Goal: Transaction & Acquisition: Purchase product/service

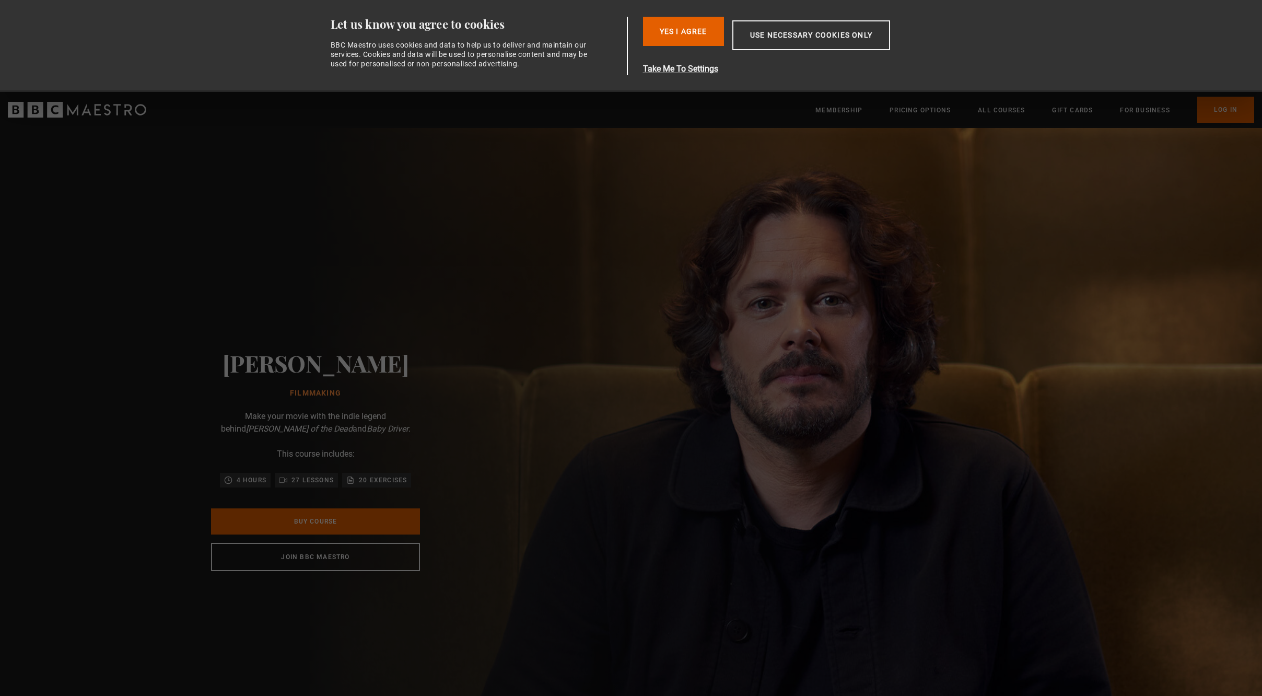
click at [482, 371] on div "Edgar Wright Filmmaking Make your movie with the indie legend behind Shaun of t…" at bounding box center [315, 460] width 334 height 664
click at [701, 24] on button "Yes I Agree" at bounding box center [683, 31] width 81 height 29
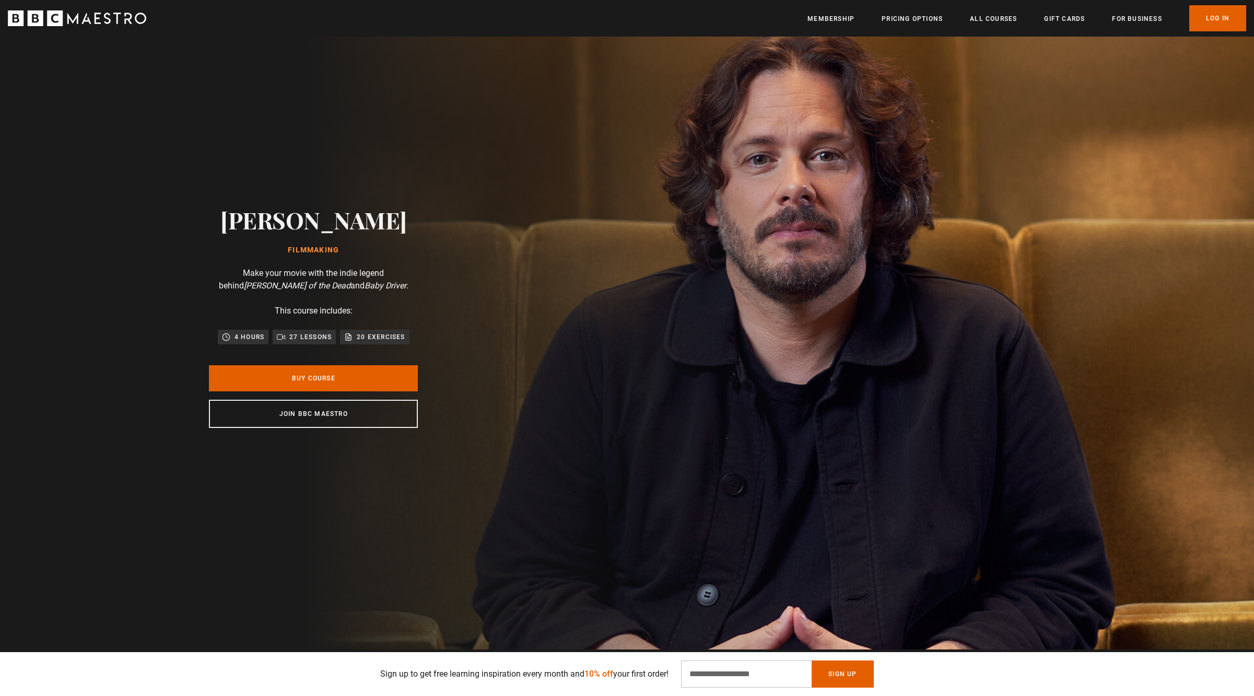
scroll to position [0, 274]
click at [377, 337] on p "20 exercises" at bounding box center [381, 337] width 48 height 10
click at [322, 380] on link "Buy Course" at bounding box center [313, 378] width 209 height 26
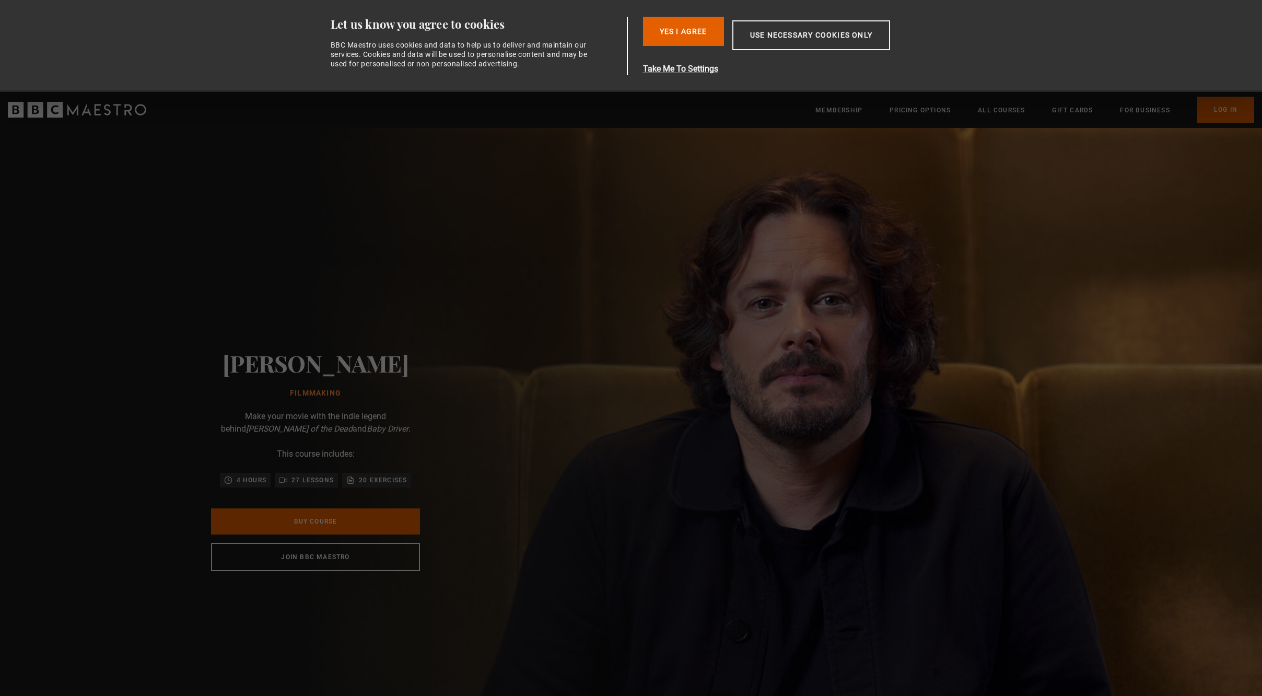
scroll to position [0, 411]
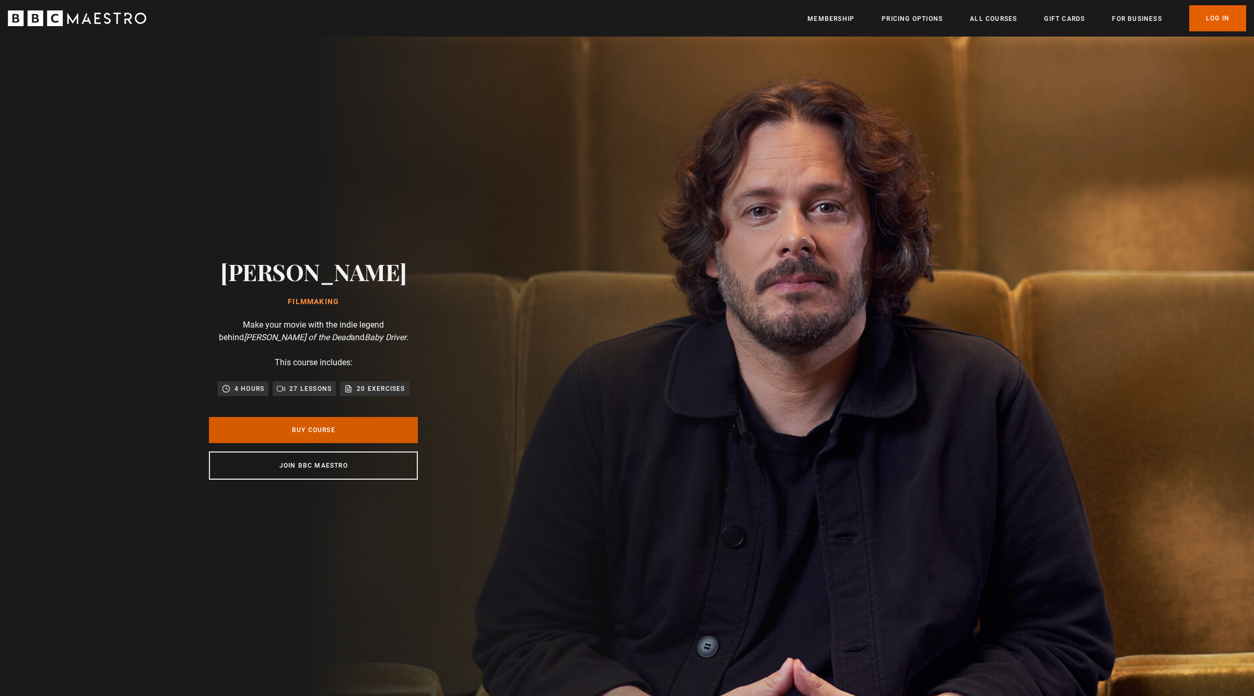
click at [308, 430] on link "Buy Course" at bounding box center [313, 430] width 209 height 26
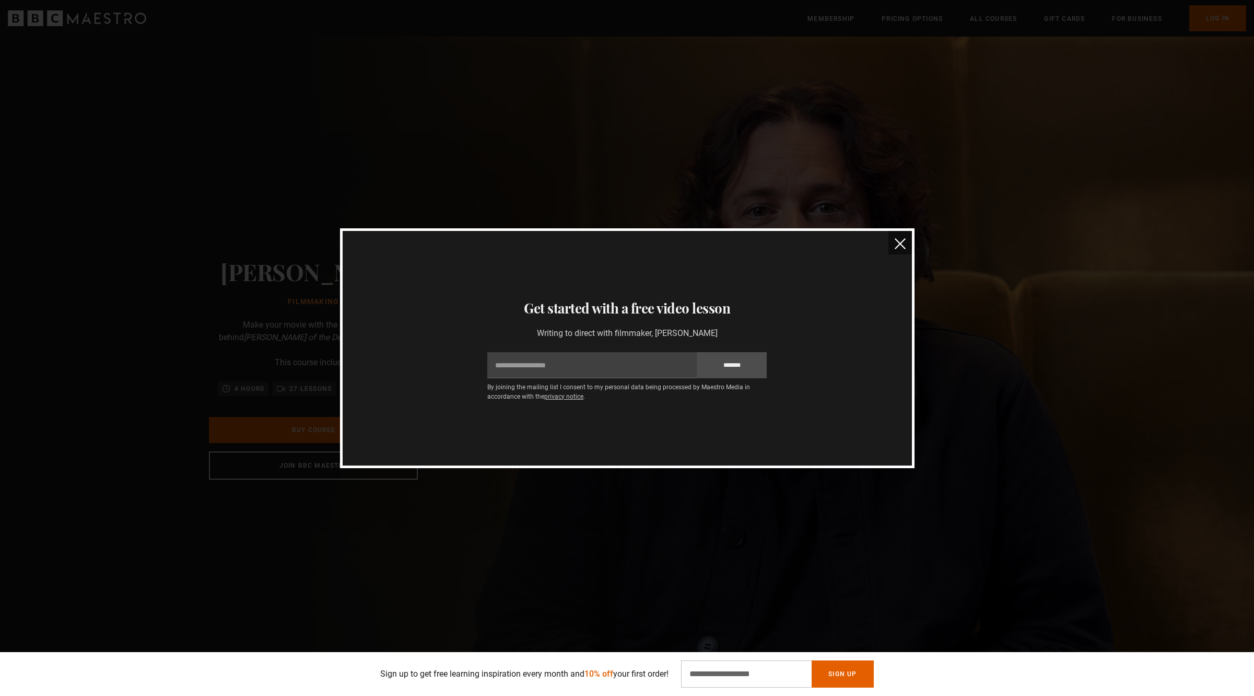
scroll to position [0, 411]
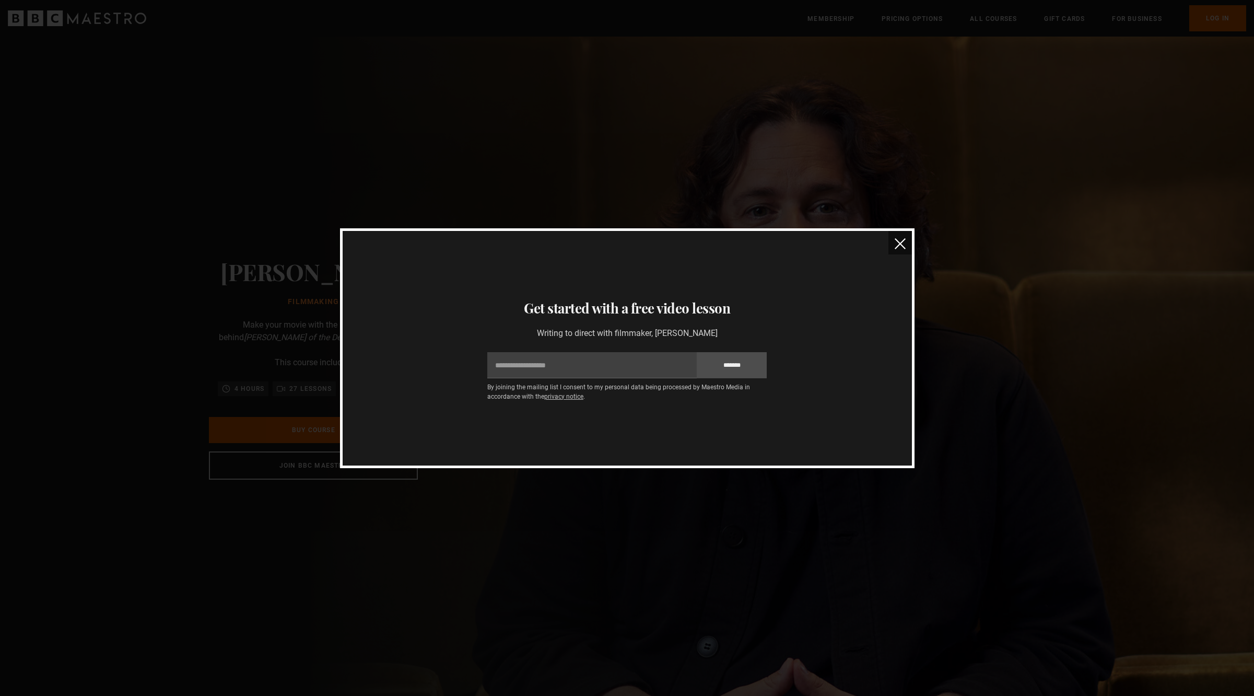
click at [893, 246] on button "close" at bounding box center [900, 243] width 24 height 24
